Goal: Task Accomplishment & Management: Manage account settings

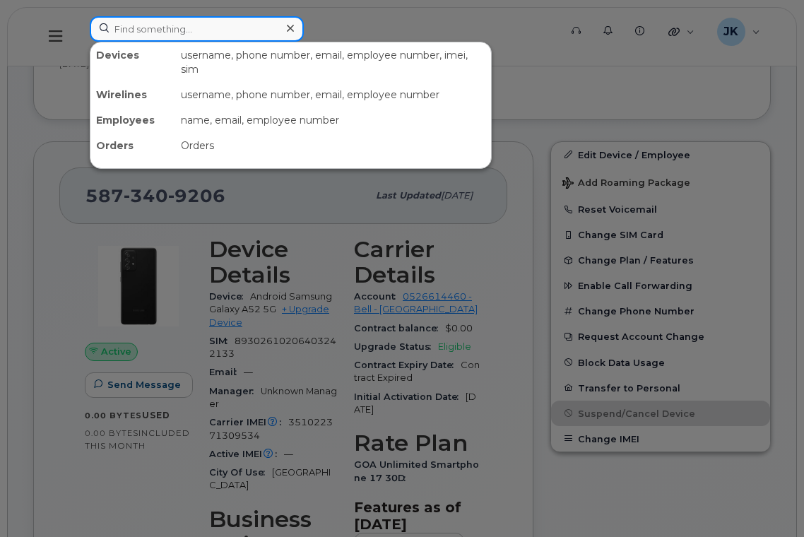
click at [211, 31] on input at bounding box center [197, 28] width 214 height 25
paste input "5873409206"
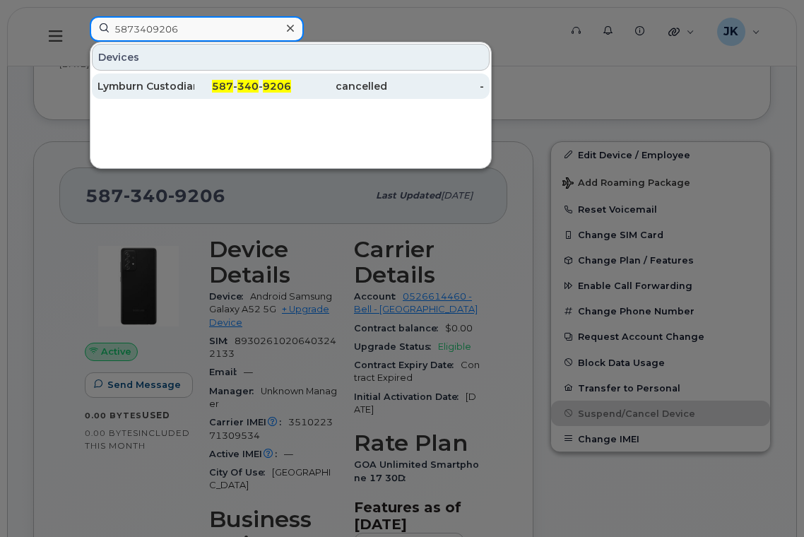
type input "5873409206"
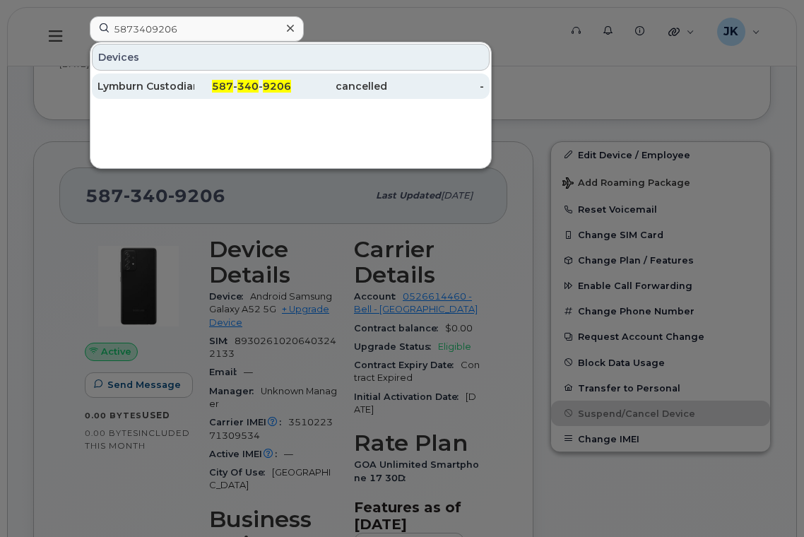
click at [163, 83] on div "Lymburn Custodian" at bounding box center [146, 86] width 97 height 14
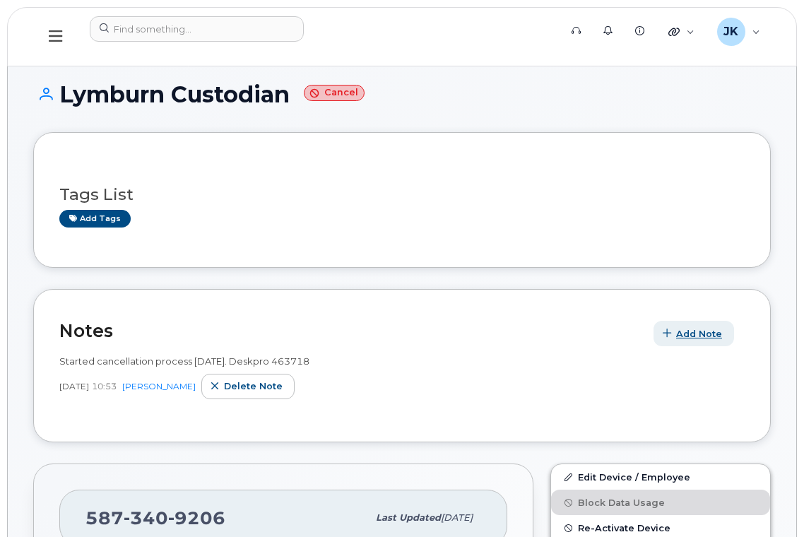
click at [687, 334] on span "Add Note" at bounding box center [699, 333] width 46 height 13
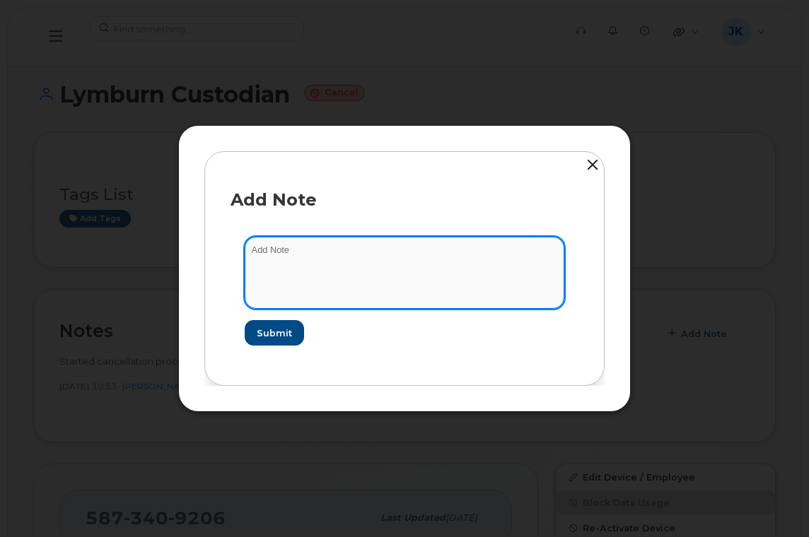
click at [459, 259] on textarea at bounding box center [405, 273] width 320 height 72
click at [317, 269] on textarea "From Bell:" at bounding box center [405, 273] width 320 height 72
paste textarea "[EXT][Edmonton Public School Boards] MACD - Terminate Service (5873409206) - RE…"
drag, startPoint x: 304, startPoint y: 293, endPoint x: 312, endPoint y: 293, distance: 8.5
click at [304, 293] on textarea "From Bell: [EXT][Edmonton Public School Boards] MACD - Terminate Service (58734…" at bounding box center [405, 273] width 320 height 72
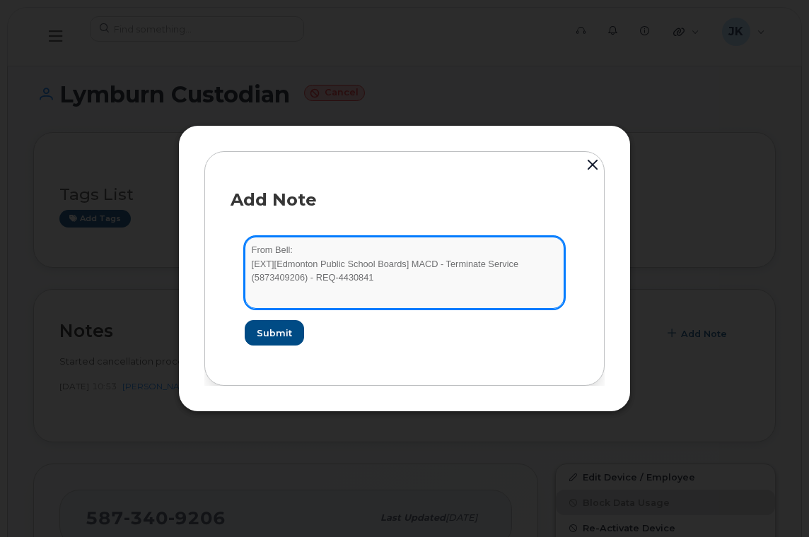
paste textarea "As requested, the cancellation of the mobile number(s) below will be effective …"
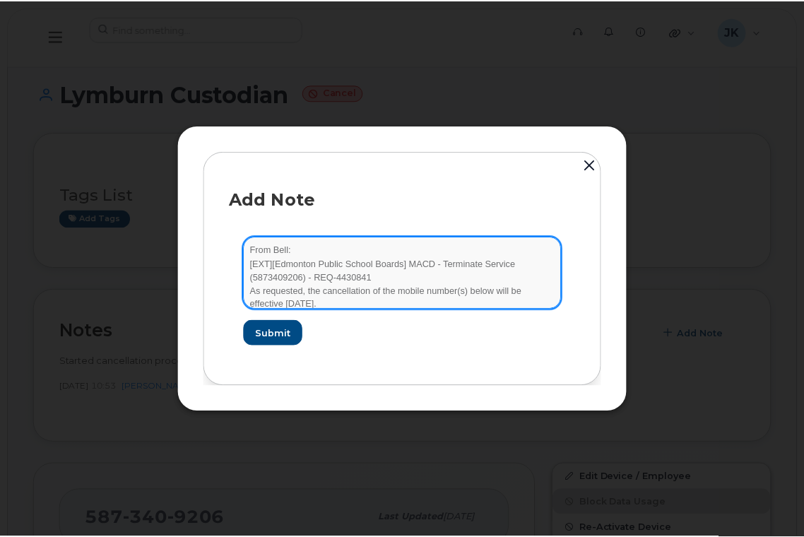
scroll to position [3, 0]
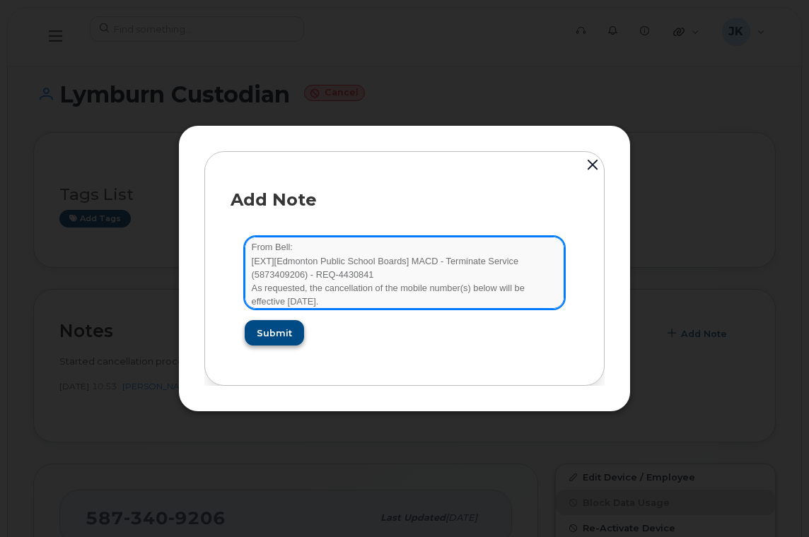
type textarea "From Bell: [EXT][Edmonton Public School Boards] MACD - Terminate Service (58734…"
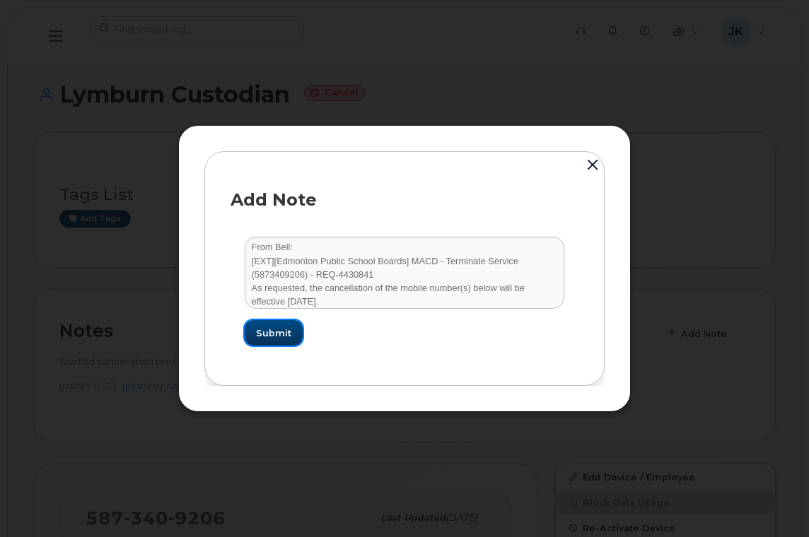
click at [261, 334] on span "Submit" at bounding box center [273, 333] width 35 height 13
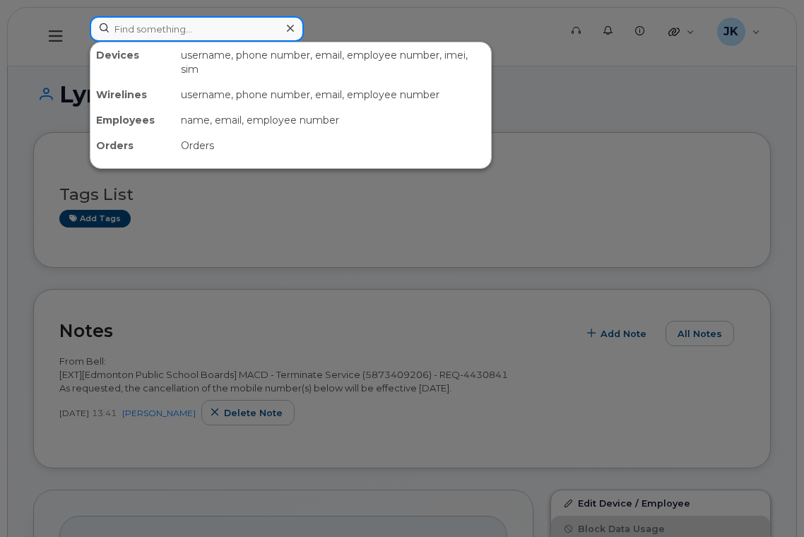
click at [173, 30] on input at bounding box center [197, 28] width 214 height 25
paste input "587.337.1854"
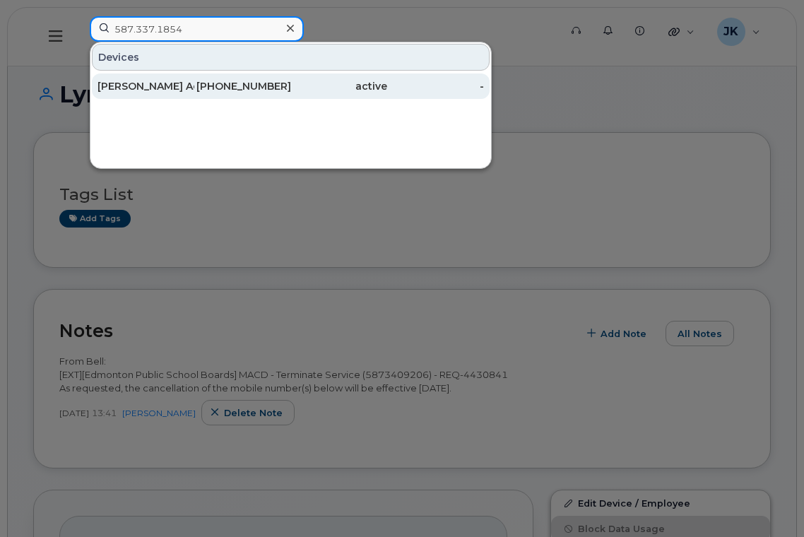
type input "587.337.1854"
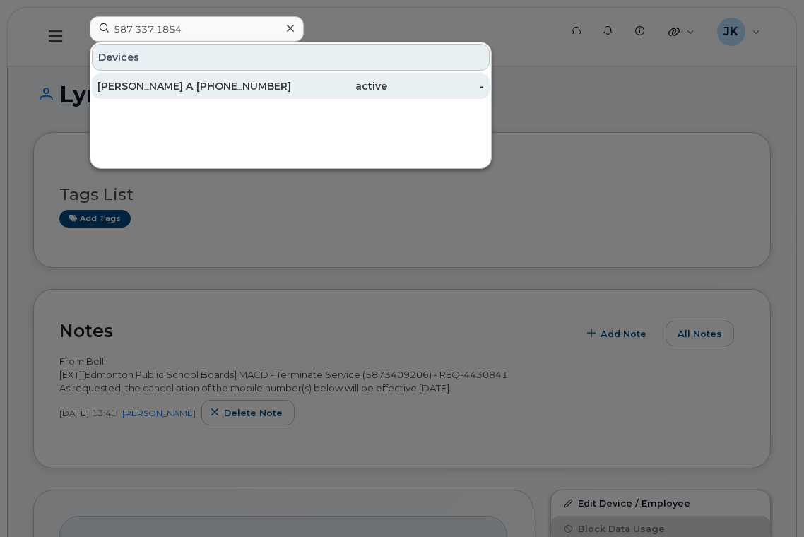
drag, startPoint x: 143, startPoint y: 87, endPoint x: 150, endPoint y: 95, distance: 10.5
click at [143, 87] on div "[PERSON_NAME] Admin" at bounding box center [146, 86] width 97 height 14
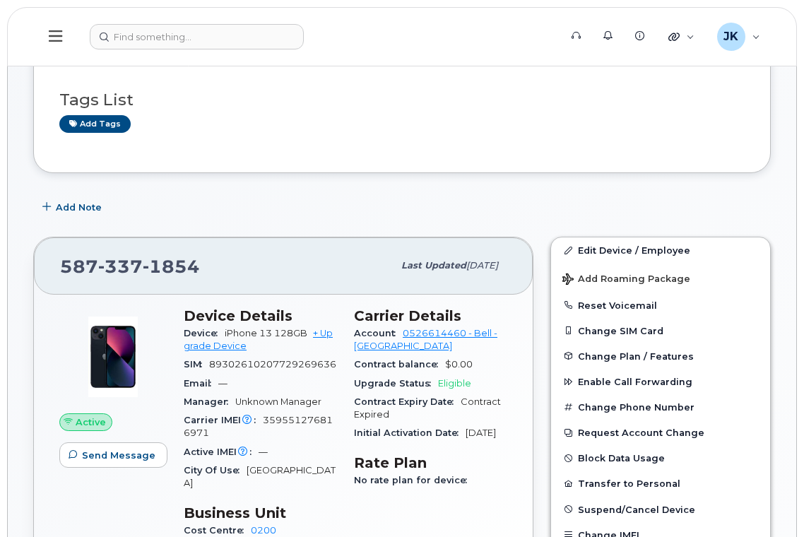
scroll to position [189, 0]
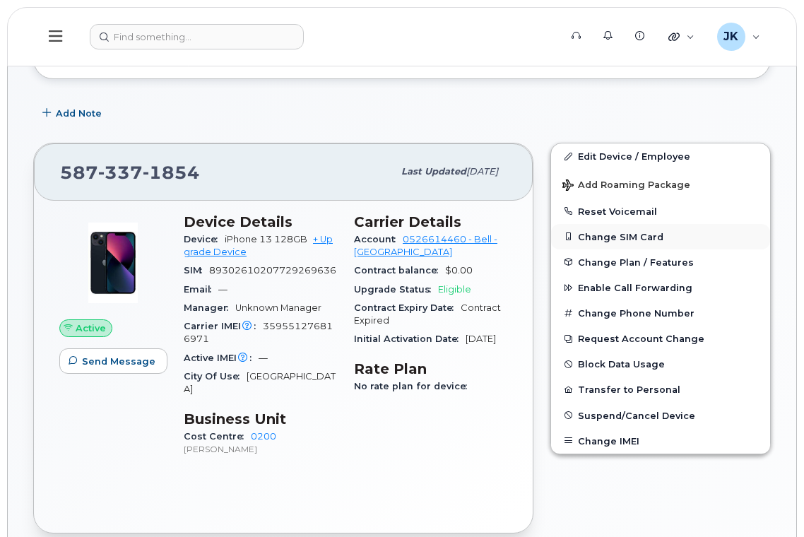
click at [610, 238] on button "Change SIM Card" at bounding box center [660, 236] width 219 height 25
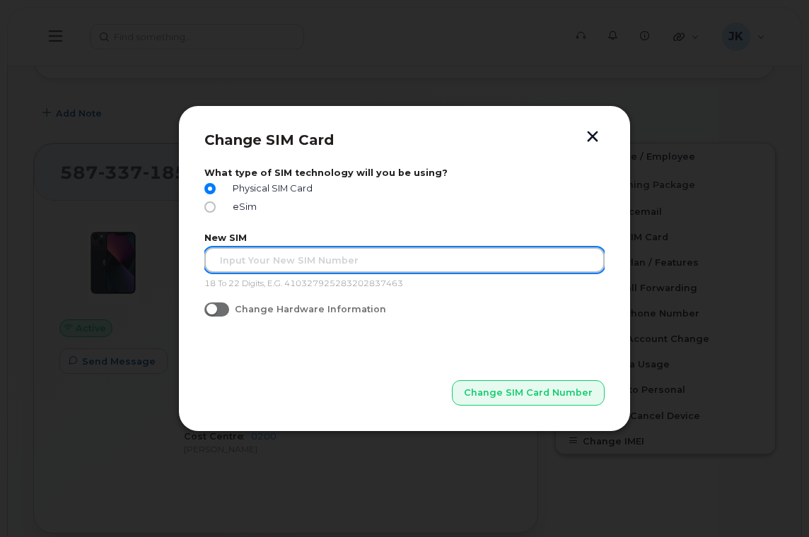
click at [274, 263] on input "text" at bounding box center [404, 259] width 400 height 25
paste input "89302610207729269693"
type input "89302610207729269693"
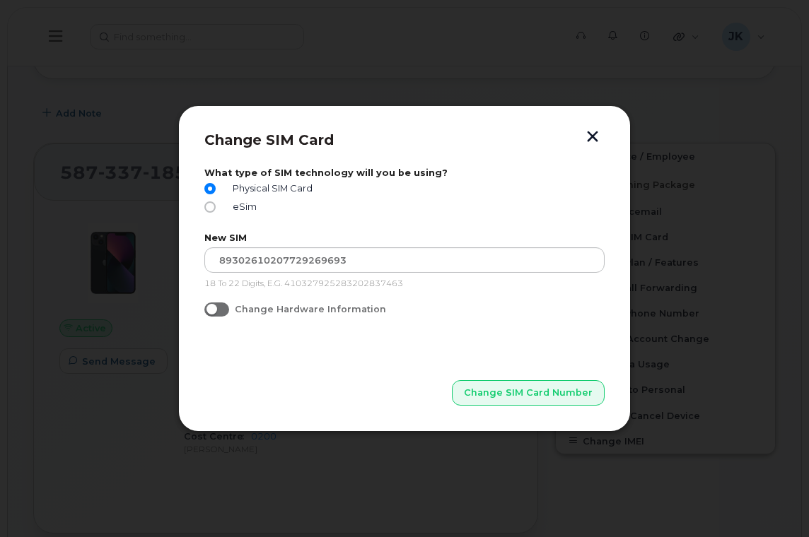
click at [276, 376] on p "Change SIM Card Number" at bounding box center [404, 370] width 400 height 71
click at [532, 391] on span "Change SIM Card Number" at bounding box center [528, 392] width 129 height 13
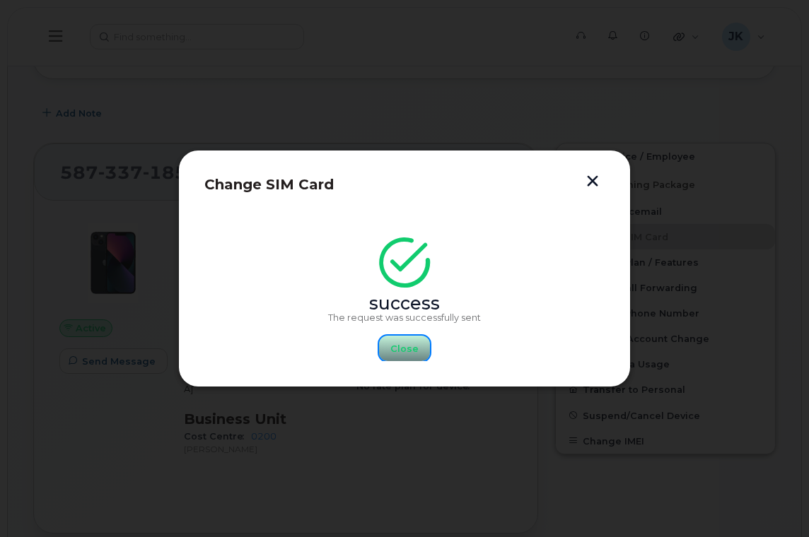
click at [403, 346] on span "Close" at bounding box center [404, 348] width 28 height 13
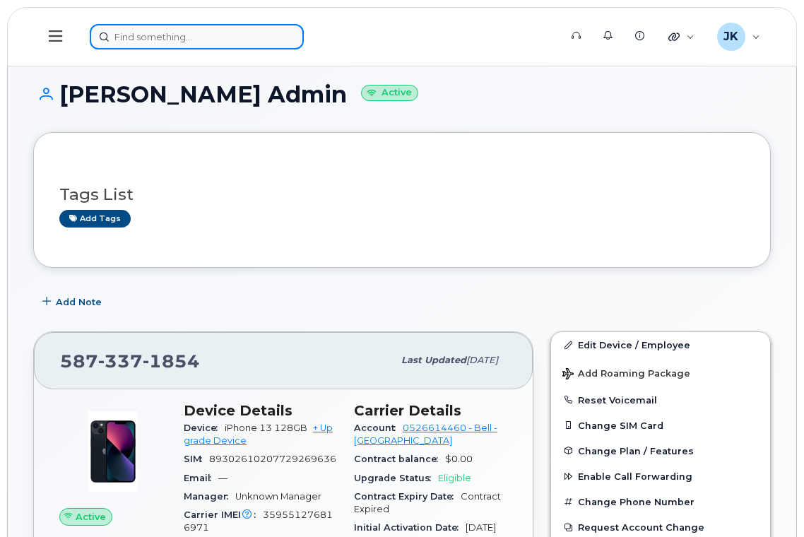
click at [172, 37] on input at bounding box center [197, 36] width 214 height 25
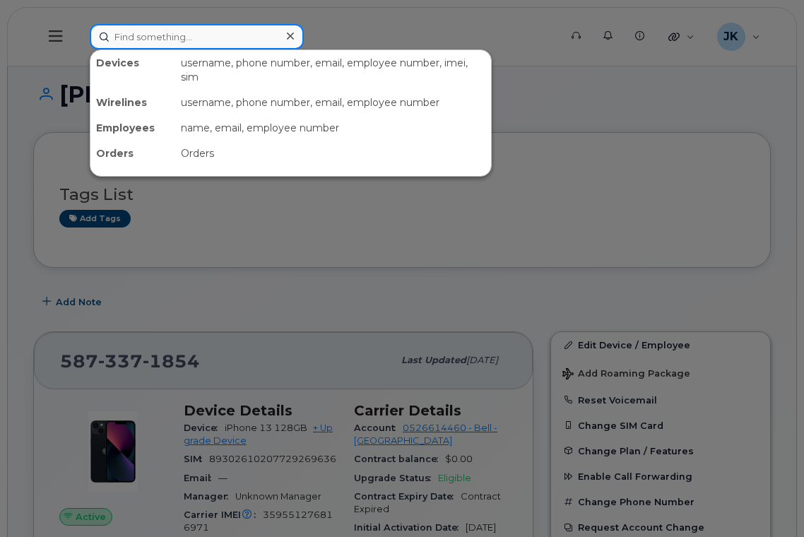
paste input "[PHONE_NUMBER]"
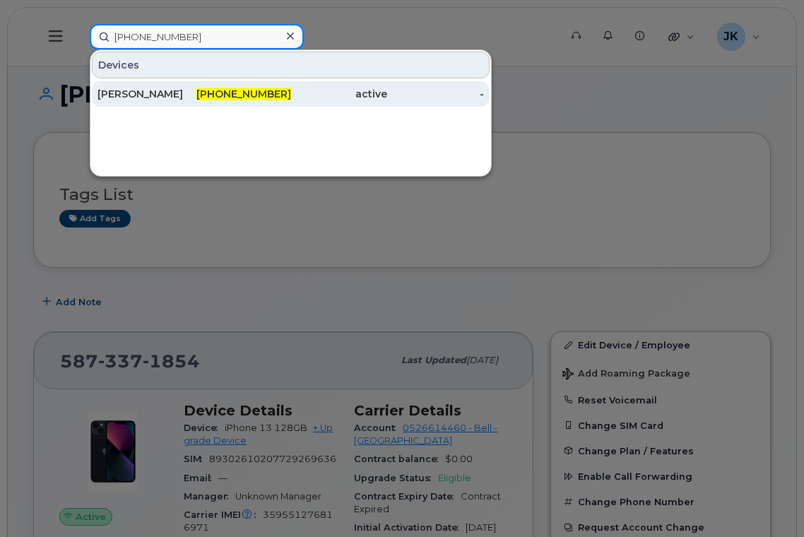
type input "[PHONE_NUMBER]"
click at [163, 98] on div "[PERSON_NAME]" at bounding box center [146, 94] width 97 height 14
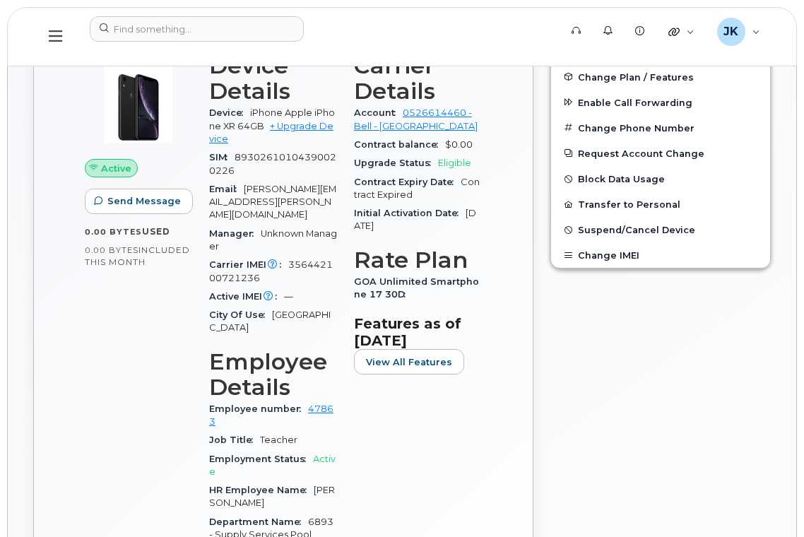
scroll to position [377, 0]
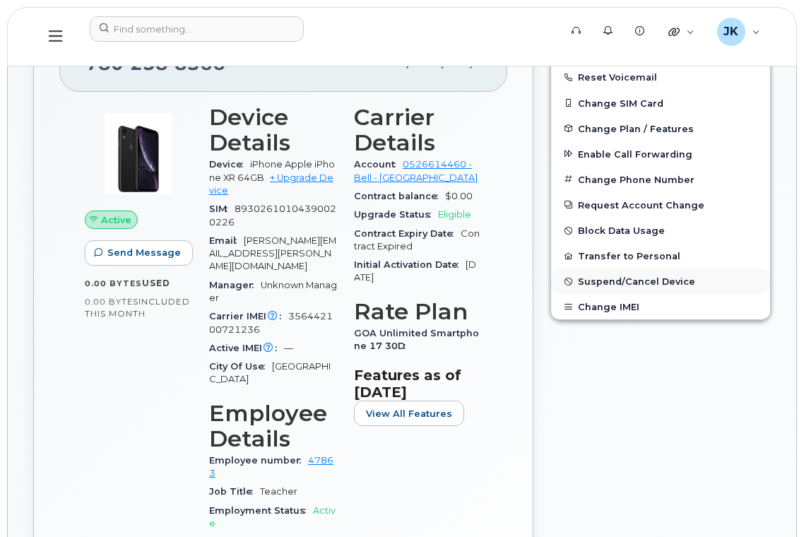
click at [645, 282] on span "Suspend/Cancel Device" at bounding box center [636, 281] width 117 height 11
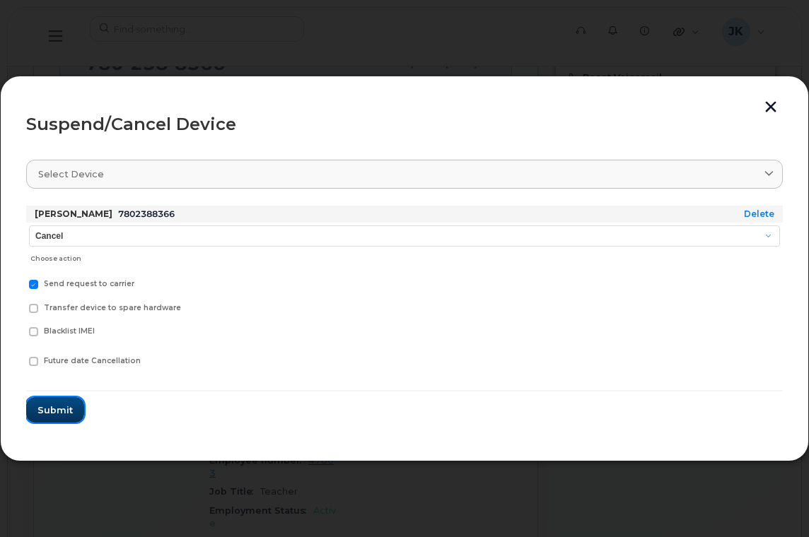
click at [56, 409] on span "Submit" at bounding box center [54, 410] width 35 height 13
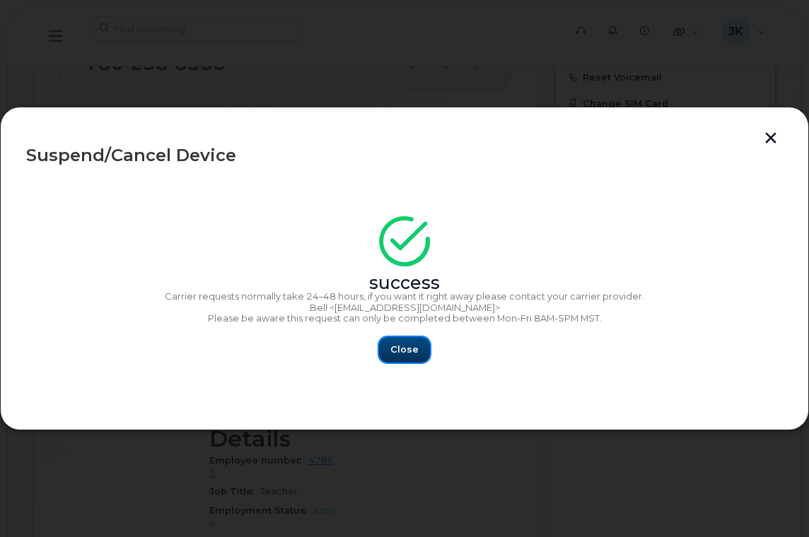
click at [415, 353] on span "Close" at bounding box center [404, 349] width 28 height 13
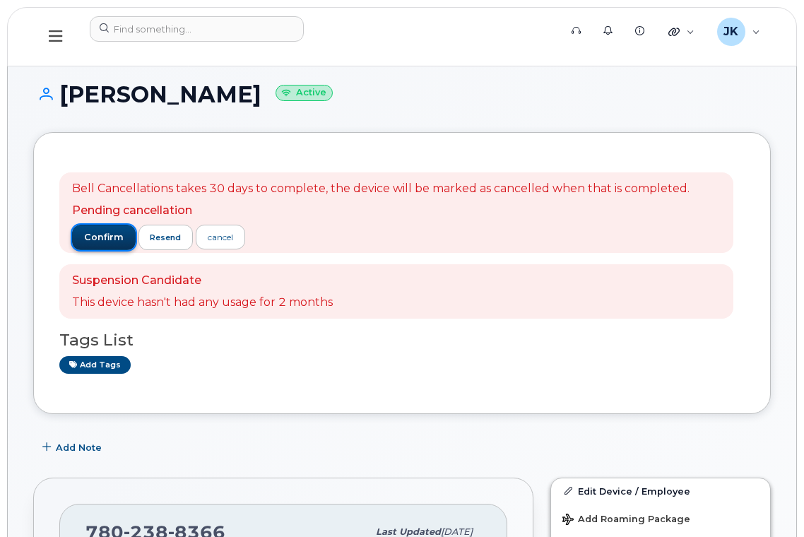
click at [95, 240] on span "confirm" at bounding box center [104, 237] width 40 height 13
